Goal: Information Seeking & Learning: Learn about a topic

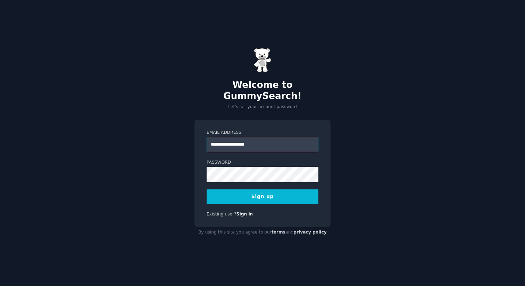
type input "**********"
click at [206, 189] on button "Sign up" at bounding box center [262, 196] width 112 height 15
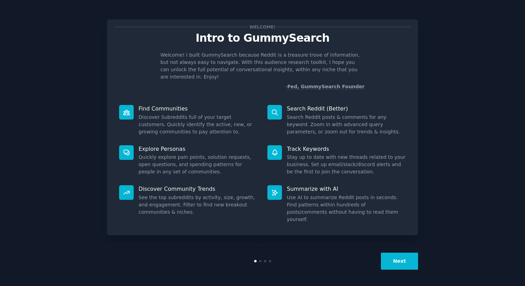
click at [397, 265] on button "Next" at bounding box center [399, 260] width 37 height 17
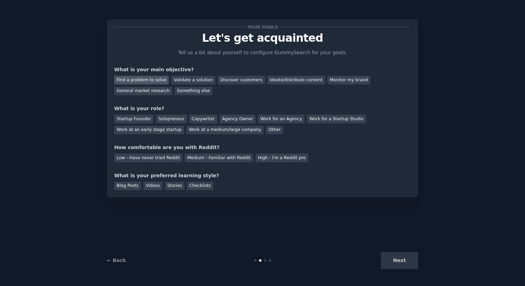
click at [158, 80] on div "Find a problem to solve" at bounding box center [141, 80] width 54 height 9
click at [169, 116] on div "Solopreneur" at bounding box center [171, 119] width 31 height 9
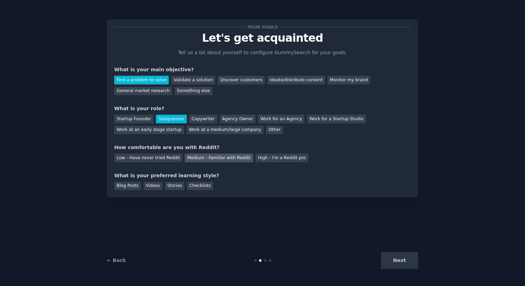
click at [194, 158] on div "Medium - Familiar with Reddit" at bounding box center [219, 157] width 68 height 9
click at [152, 185] on div "Videos" at bounding box center [152, 185] width 19 height 9
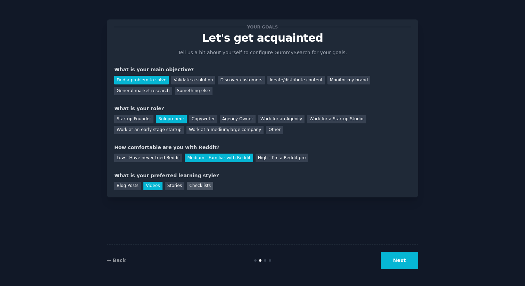
click at [203, 189] on div "Checklists" at bounding box center [200, 185] width 26 height 9
click at [152, 184] on div "Videos" at bounding box center [152, 185] width 19 height 9
click at [391, 256] on button "Next" at bounding box center [399, 260] width 37 height 17
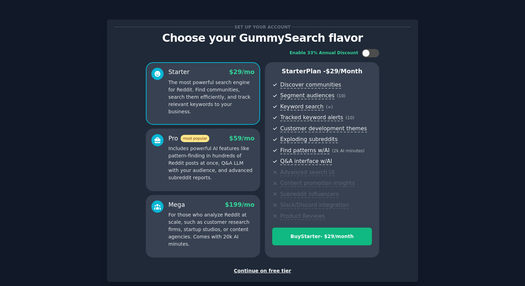
click at [260, 270] on div "Continue on free tier" at bounding box center [262, 270] width 296 height 7
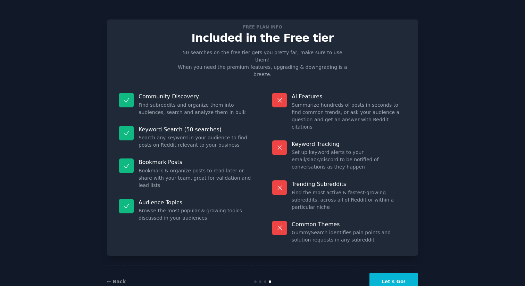
click at [387, 273] on button "Let's Go!" at bounding box center [393, 281] width 49 height 17
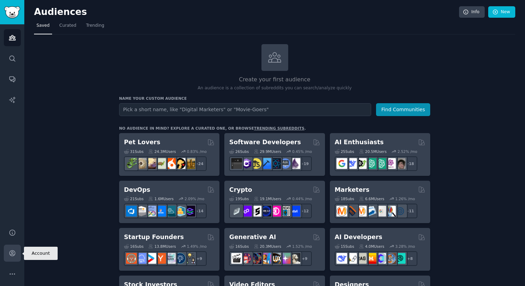
click at [15, 255] on icon "Sidebar" at bounding box center [12, 252] width 7 height 7
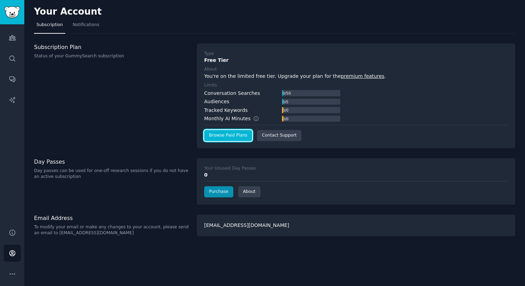
click at [218, 138] on link "Browse Paid Plans" at bounding box center [228, 135] width 48 height 11
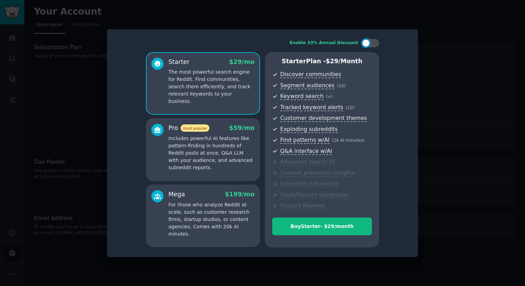
click at [423, 86] on div at bounding box center [262, 143] width 525 height 286
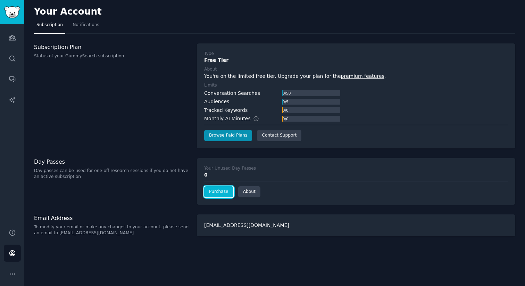
click at [215, 194] on link "Purchase" at bounding box center [218, 191] width 29 height 11
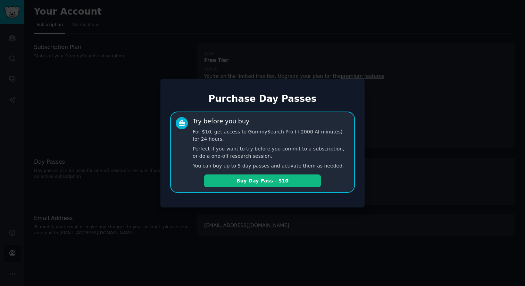
click at [344, 62] on div at bounding box center [262, 143] width 525 height 286
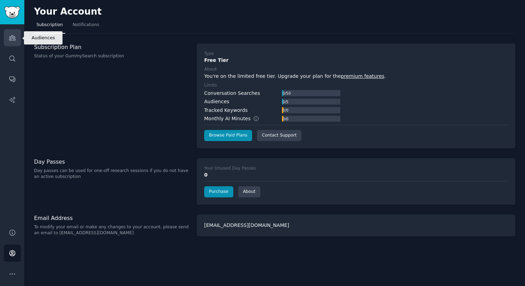
click at [15, 44] on link "Audiences" at bounding box center [12, 37] width 17 height 17
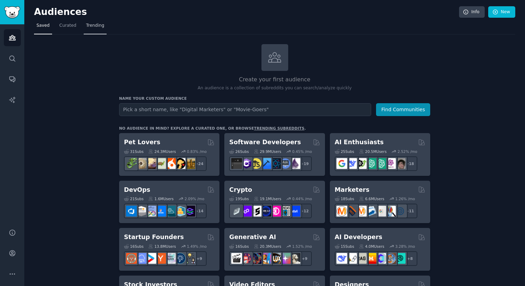
click at [94, 24] on span "Trending" at bounding box center [95, 26] width 18 height 6
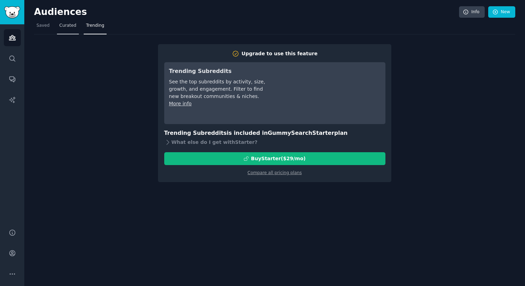
click at [60, 28] on span "Curated" at bounding box center [67, 26] width 17 height 6
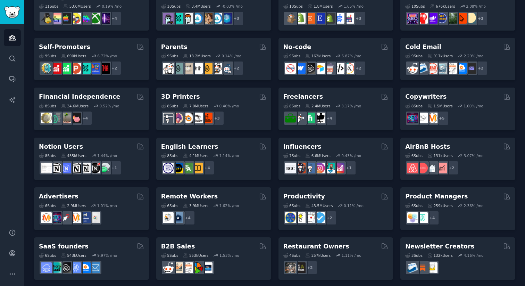
scroll to position [270, 0]
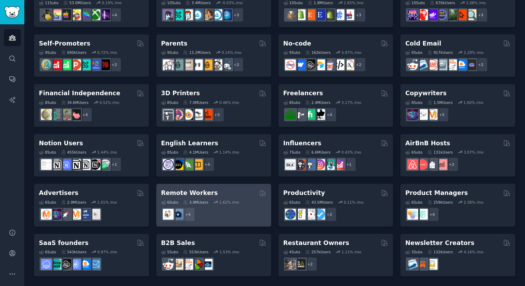
click at [185, 193] on h2 "Remote Workers" at bounding box center [189, 192] width 57 height 9
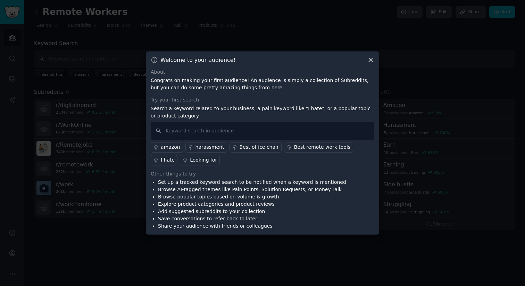
click at [370, 62] on icon at bounding box center [370, 59] width 7 height 7
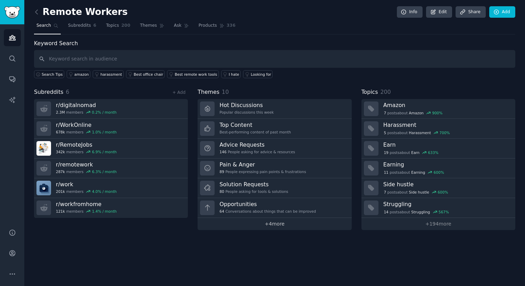
click at [270, 224] on link "+ 4 more" at bounding box center [274, 224] width 154 height 12
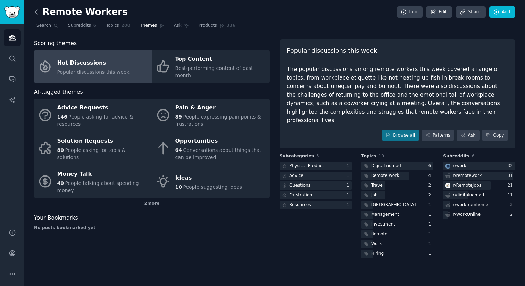
click at [36, 12] on icon at bounding box center [36, 12] width 2 height 4
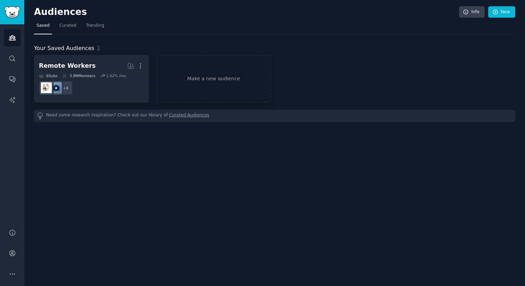
click at [70, 27] on span "Curated" at bounding box center [67, 26] width 17 height 6
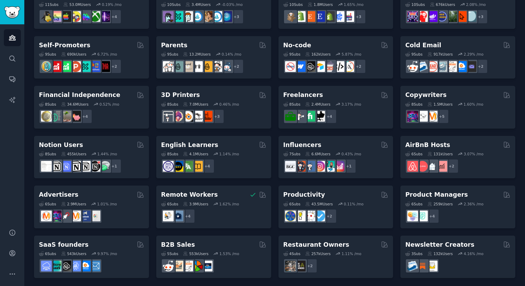
scroll to position [270, 0]
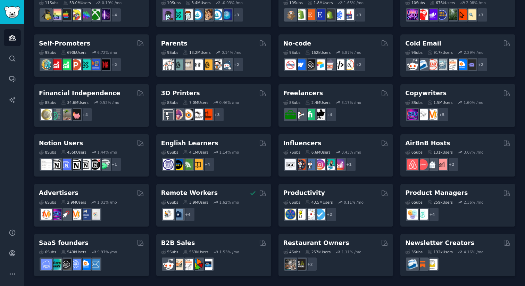
click at [306, 243] on h2 "Restaurant Owners" at bounding box center [316, 242] width 66 height 9
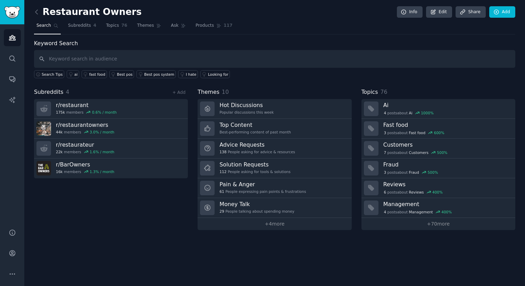
click at [140, 29] on link "Themes" at bounding box center [149, 27] width 29 height 14
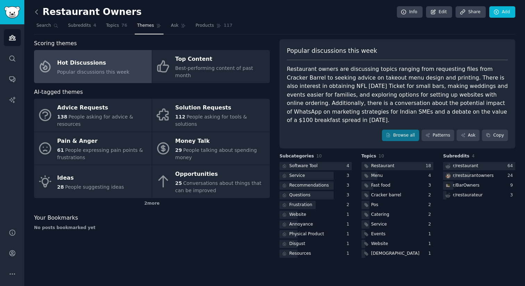
click at [37, 11] on icon at bounding box center [36, 11] width 7 height 7
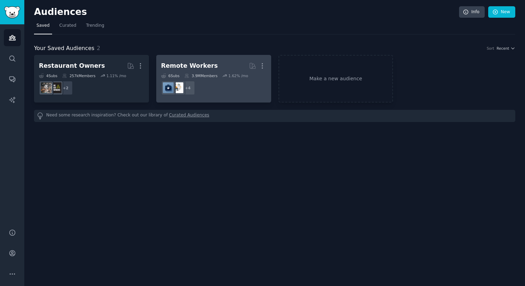
click at [194, 66] on div "Remote Workers" at bounding box center [189, 65] width 57 height 9
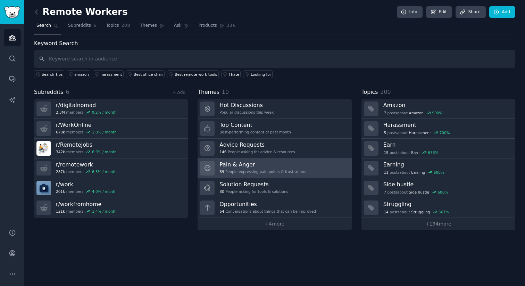
click at [238, 166] on h3 "Pain & Anger" at bounding box center [262, 164] width 86 height 7
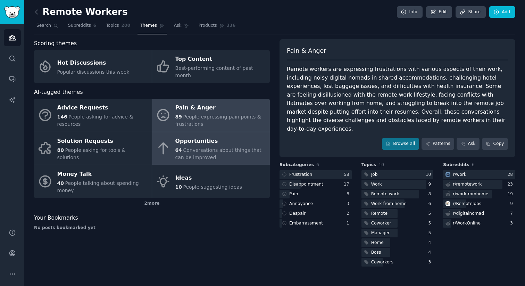
click at [229, 135] on div "Opportunities" at bounding box center [220, 140] width 91 height 11
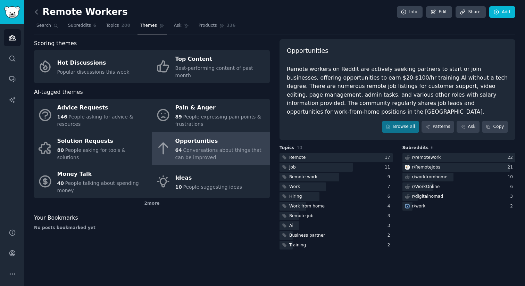
click at [37, 14] on icon at bounding box center [36, 12] width 2 height 4
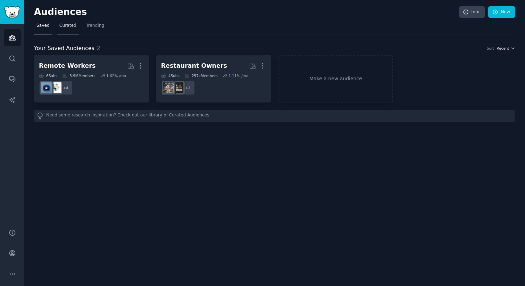
click at [65, 29] on link "Curated" at bounding box center [68, 27] width 22 height 14
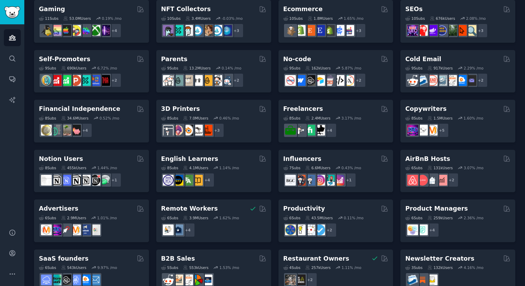
scroll to position [270, 0]
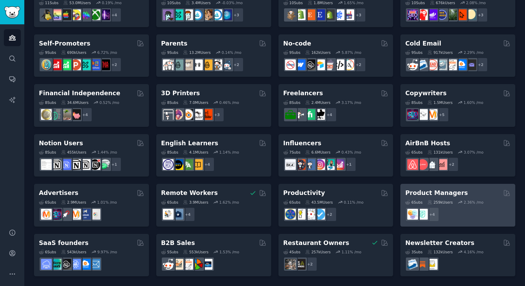
click at [457, 196] on div "Product Managers" at bounding box center [457, 192] width 105 height 9
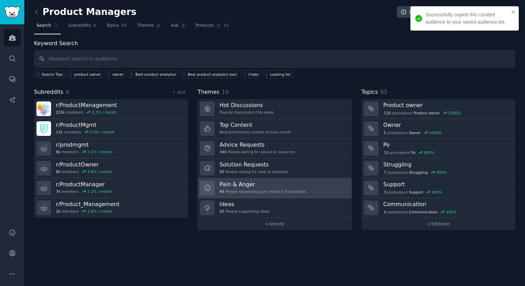
click at [235, 185] on h3 "Pain & Anger" at bounding box center [262, 183] width 86 height 7
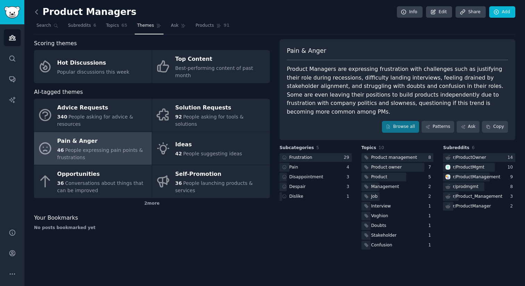
click at [39, 15] on icon at bounding box center [36, 11] width 7 height 7
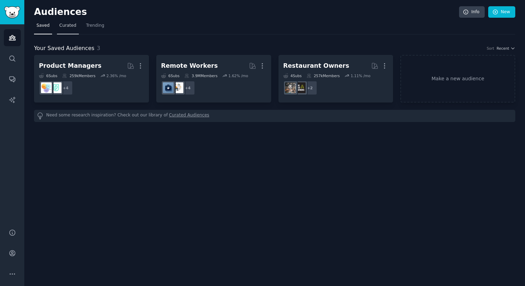
click at [68, 27] on span "Curated" at bounding box center [67, 26] width 17 height 6
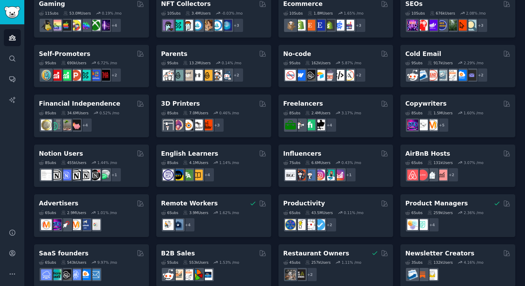
scroll to position [270, 0]
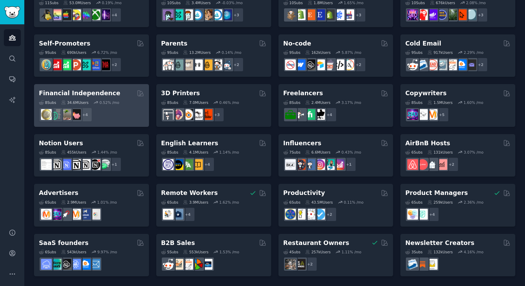
click at [106, 117] on div "+ 4" at bounding box center [91, 114] width 105 height 15
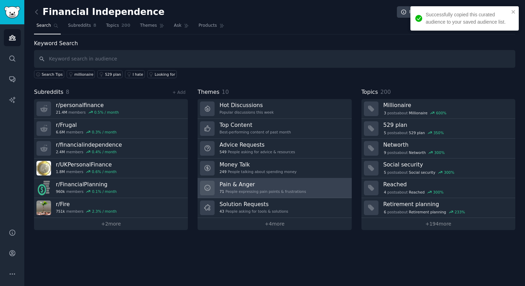
click at [258, 184] on h3 "Pain & Anger" at bounding box center [262, 183] width 86 height 7
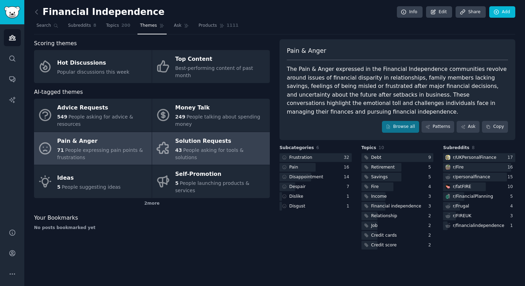
click at [234, 151] on link "Solution Requests 43 People asking for tools & solutions" at bounding box center [211, 148] width 118 height 33
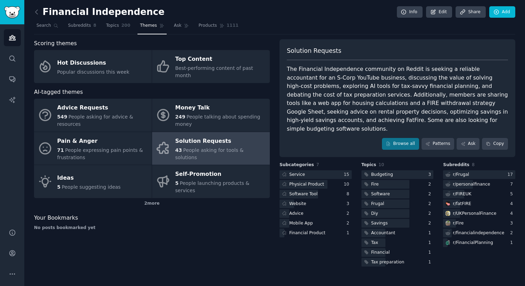
click at [313, 140] on div "Browse all Patterns Ask Copy" at bounding box center [397, 144] width 221 height 12
click at [386, 171] on div "Budgeting" at bounding box center [382, 174] width 22 height 6
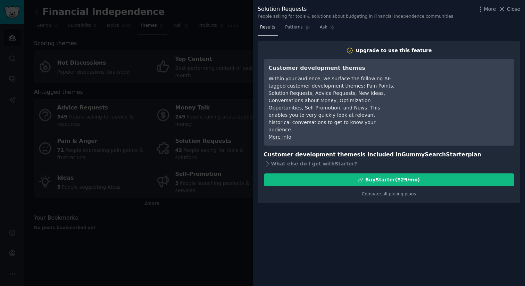
click at [210, 51] on div at bounding box center [262, 143] width 525 height 286
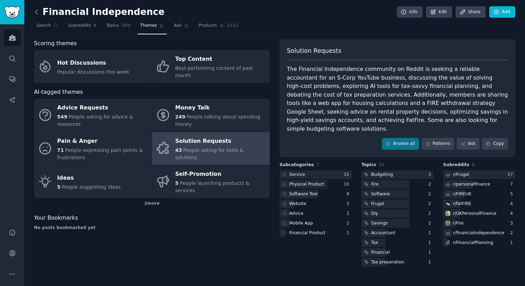
click at [37, 14] on icon at bounding box center [36, 11] width 7 height 7
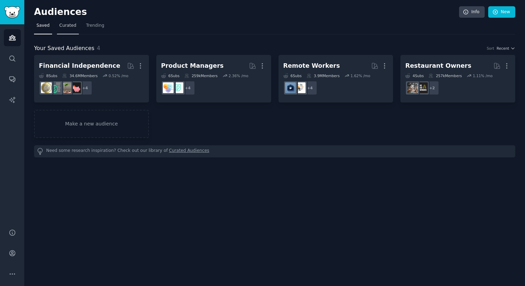
click at [72, 26] on span "Curated" at bounding box center [67, 26] width 17 height 6
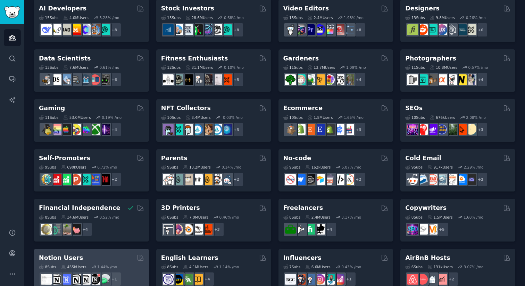
scroll to position [147, 0]
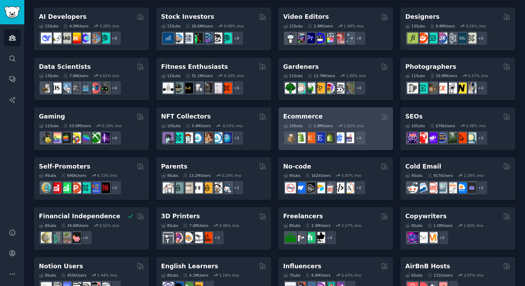
click at [344, 121] on div "10 Sub s 1.8M Users 1.65 % /mo r/reviewmyshopify + 3" at bounding box center [335, 133] width 105 height 24
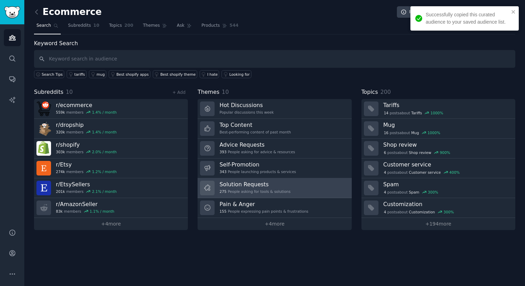
click at [264, 191] on div "275 People asking for tools & solutions" at bounding box center [254, 191] width 71 height 5
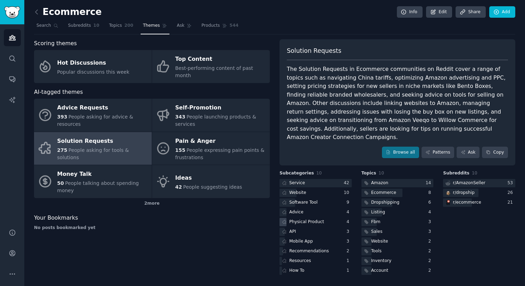
click at [325, 218] on div "Physical Product" at bounding box center [315, 222] width 72 height 9
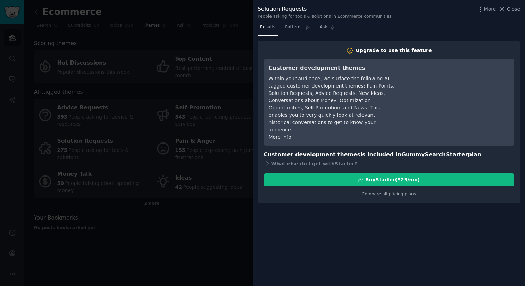
click at [201, 243] on div at bounding box center [262, 143] width 525 height 286
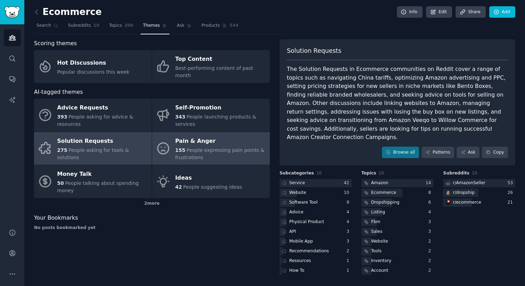
click at [232, 146] on div "155 People expressing pain points & frustrations" at bounding box center [220, 153] width 91 height 15
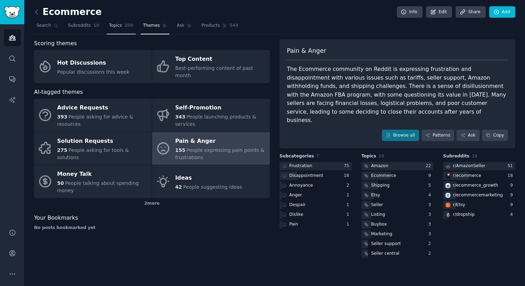
click at [119, 27] on span "Topics" at bounding box center [115, 26] width 13 height 6
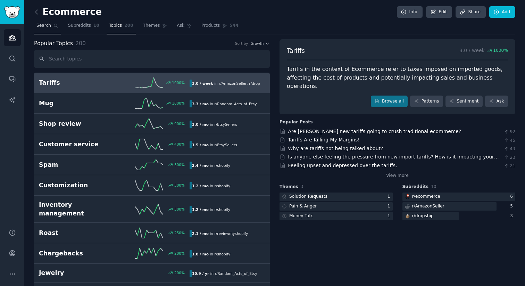
click at [52, 25] on link "Search" at bounding box center [47, 27] width 27 height 14
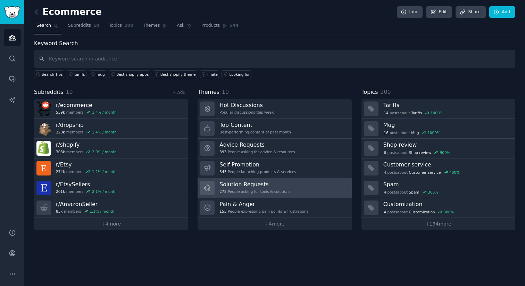
click at [257, 185] on h3 "Solution Requests" at bounding box center [254, 183] width 71 height 7
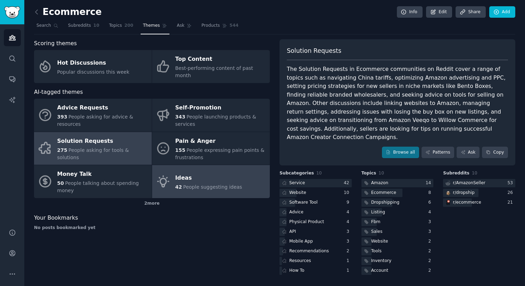
click at [212, 173] on div "Ideas" at bounding box center [208, 177] width 67 height 11
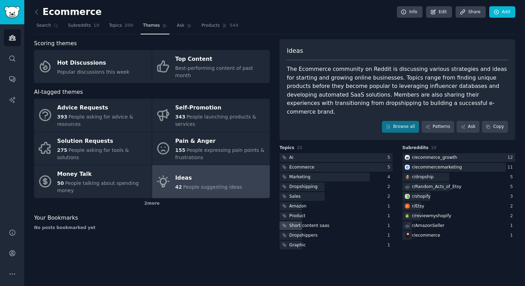
click at [294, 221] on div "Short content saas" at bounding box center [304, 225] width 51 height 9
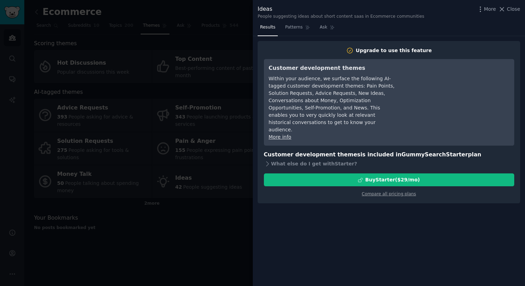
click at [162, 204] on div at bounding box center [262, 143] width 525 height 286
